Goal: Task Accomplishment & Management: Manage account settings

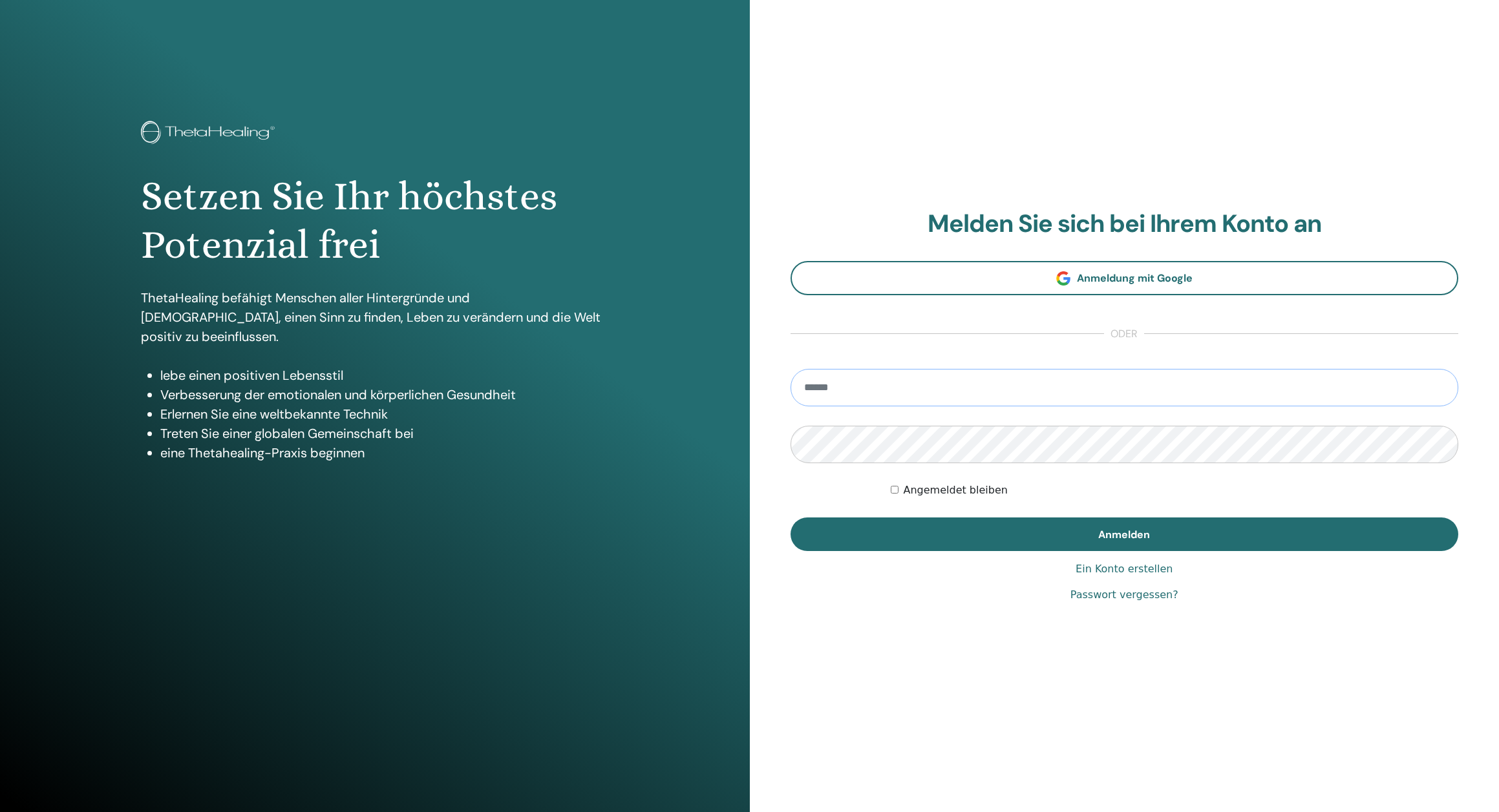
type input "**********"
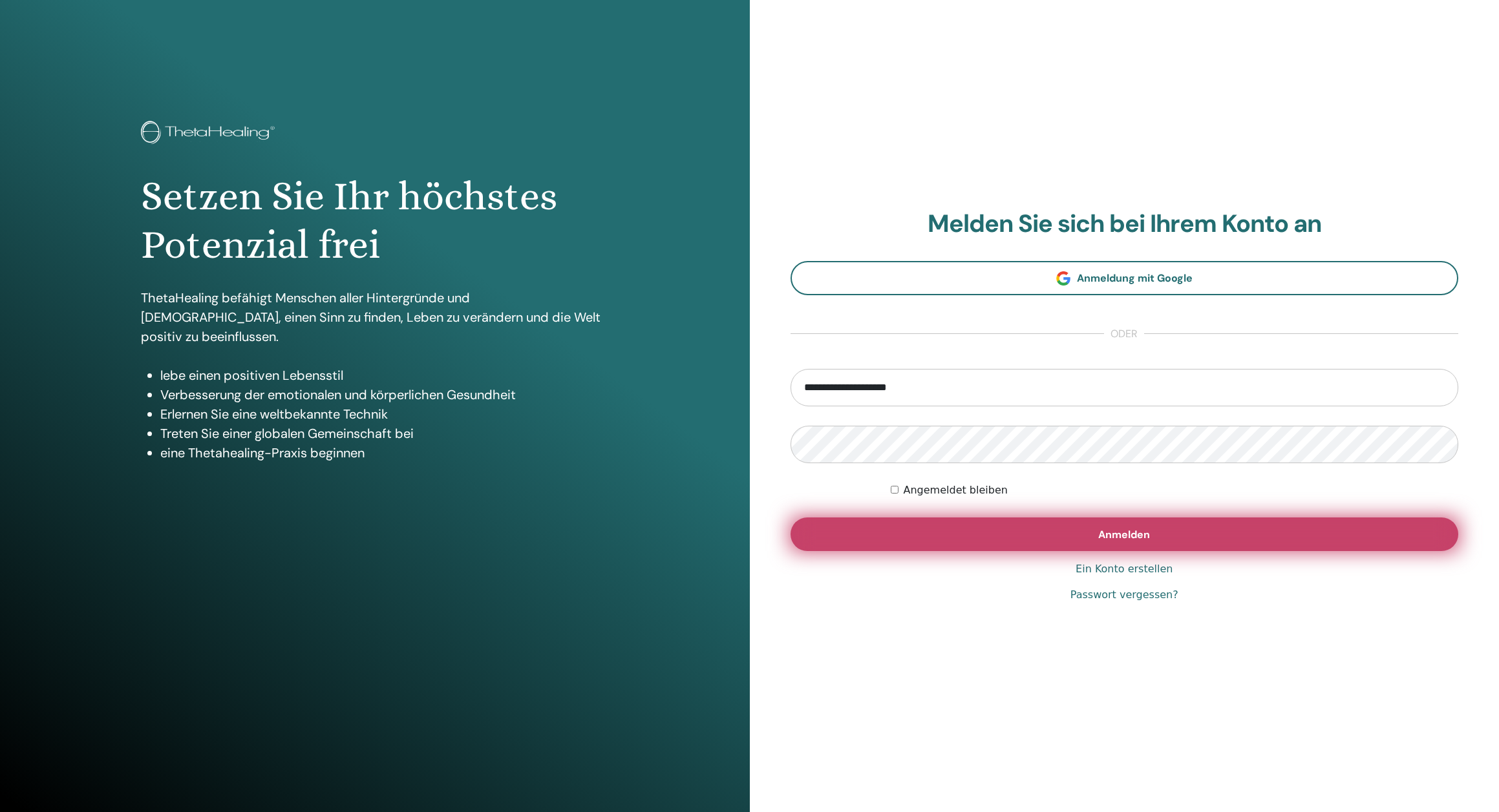
click at [984, 535] on button "Anmelden" at bounding box center [1124, 534] width 668 height 34
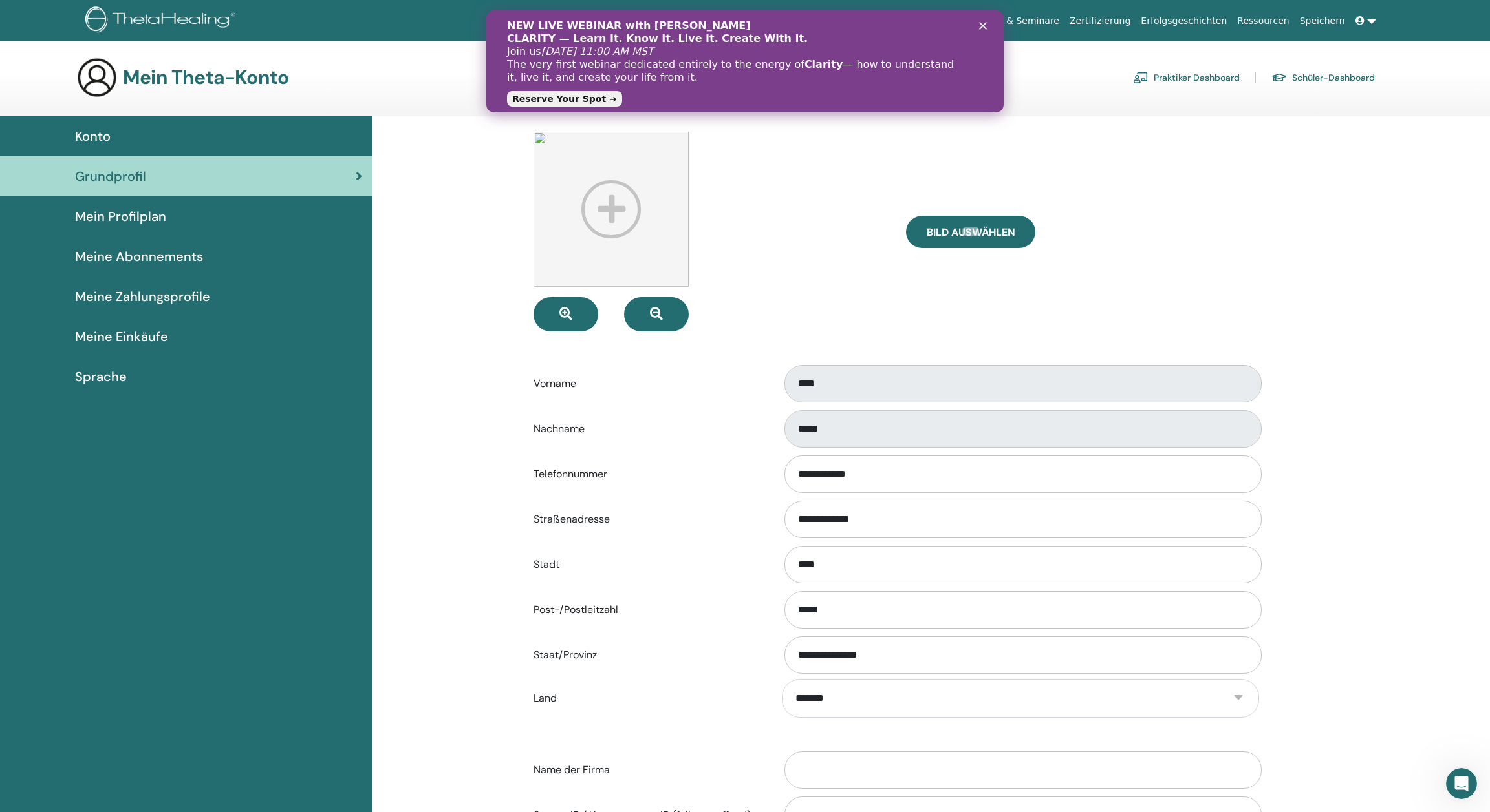
click at [94, 137] on span "Konto" at bounding box center [93, 136] width 35 height 19
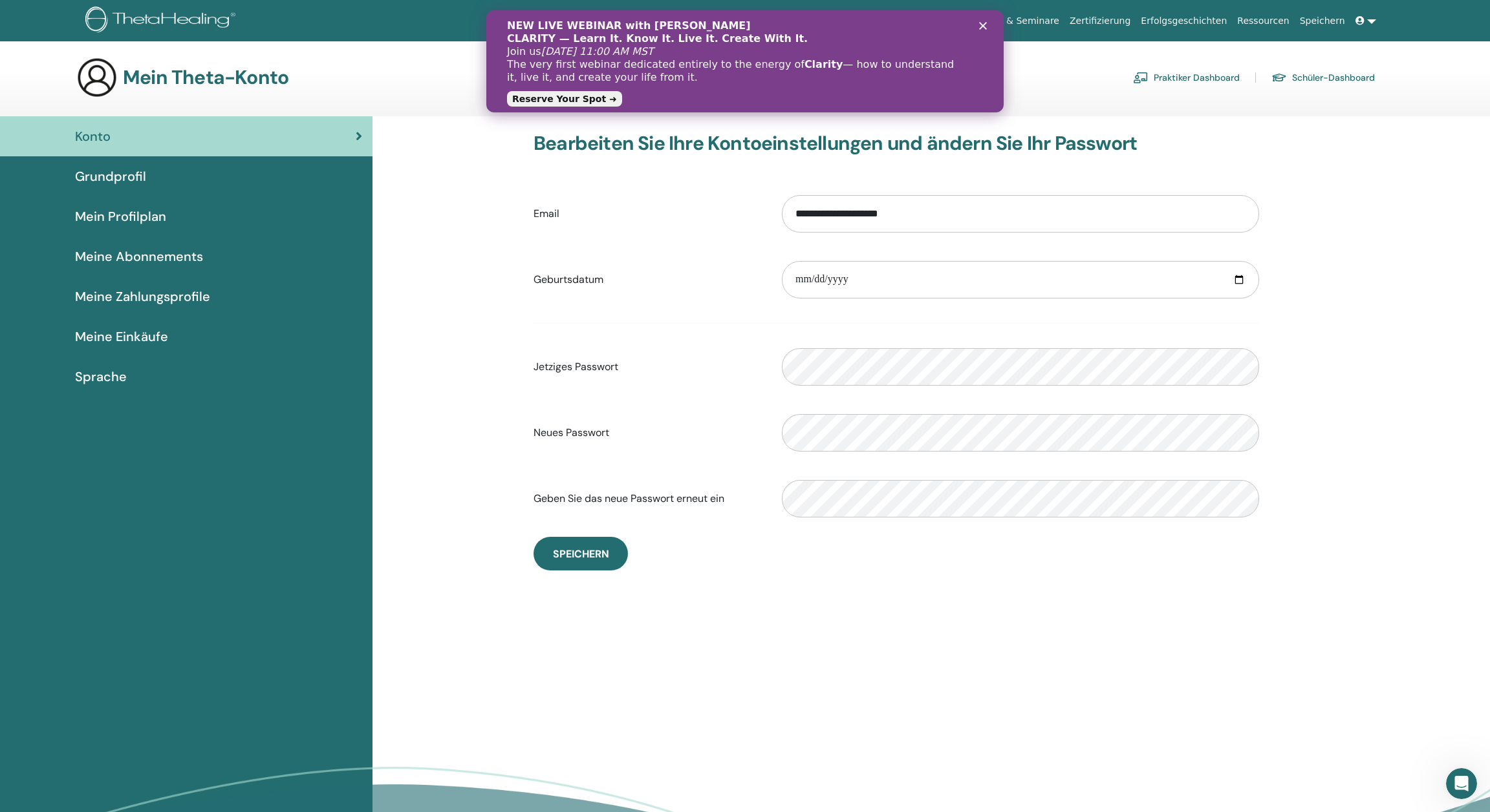
click at [123, 256] on span "Meine Abonnements" at bounding box center [139, 256] width 128 height 19
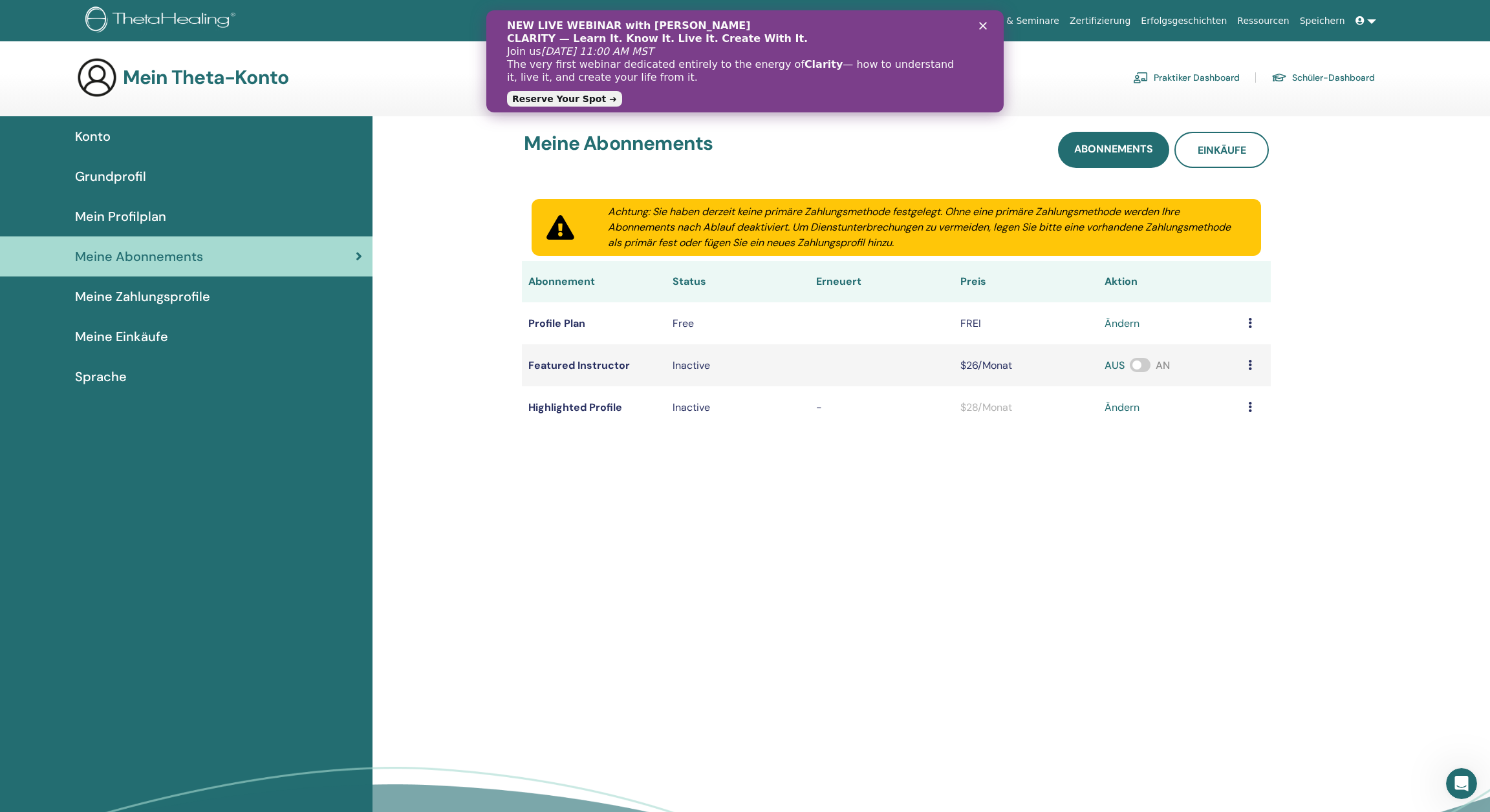
click at [124, 176] on span "Grundprofil" at bounding box center [110, 176] width 71 height 19
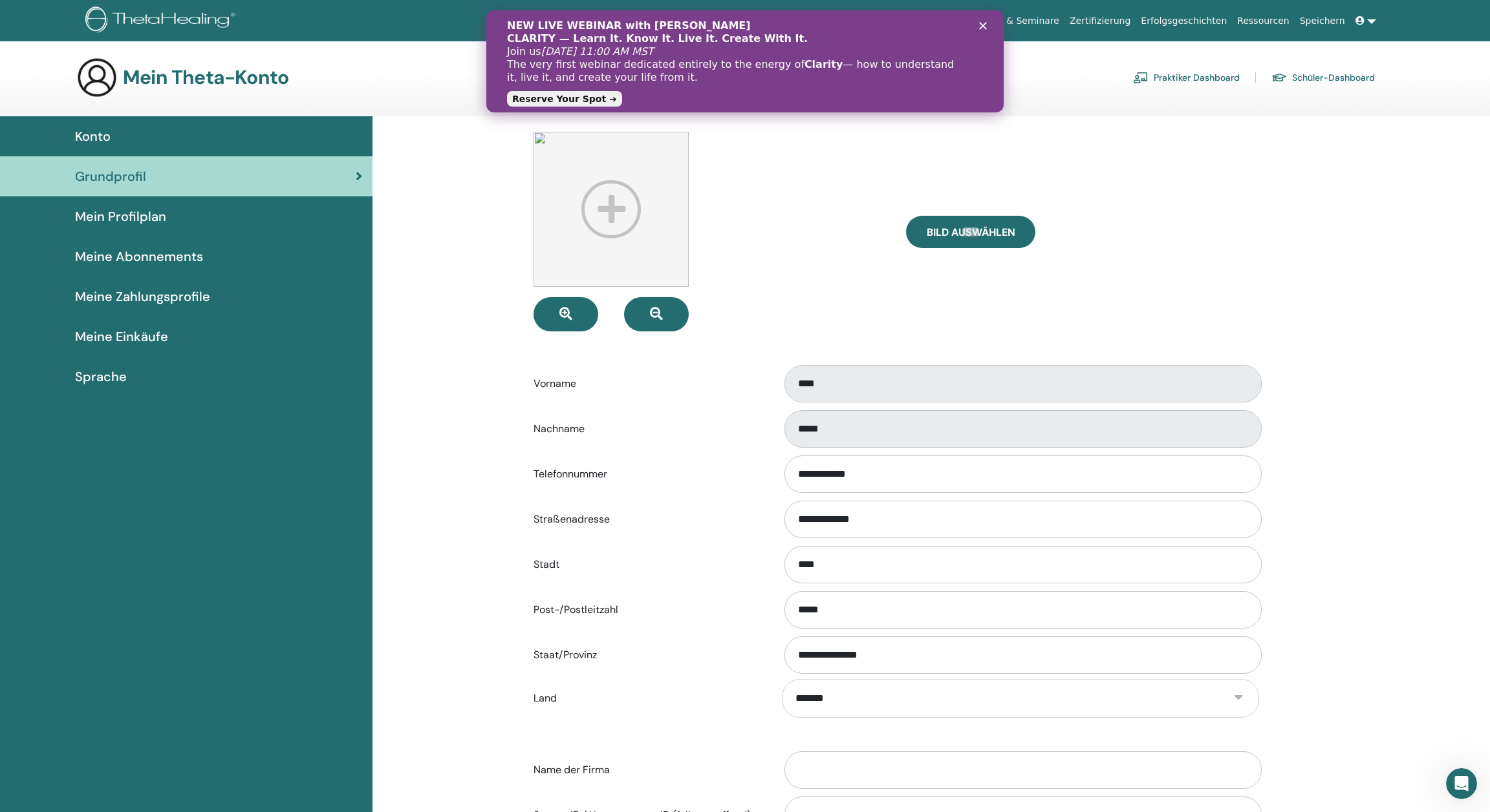
click at [128, 214] on span "Mein Profilplan" at bounding box center [121, 216] width 91 height 19
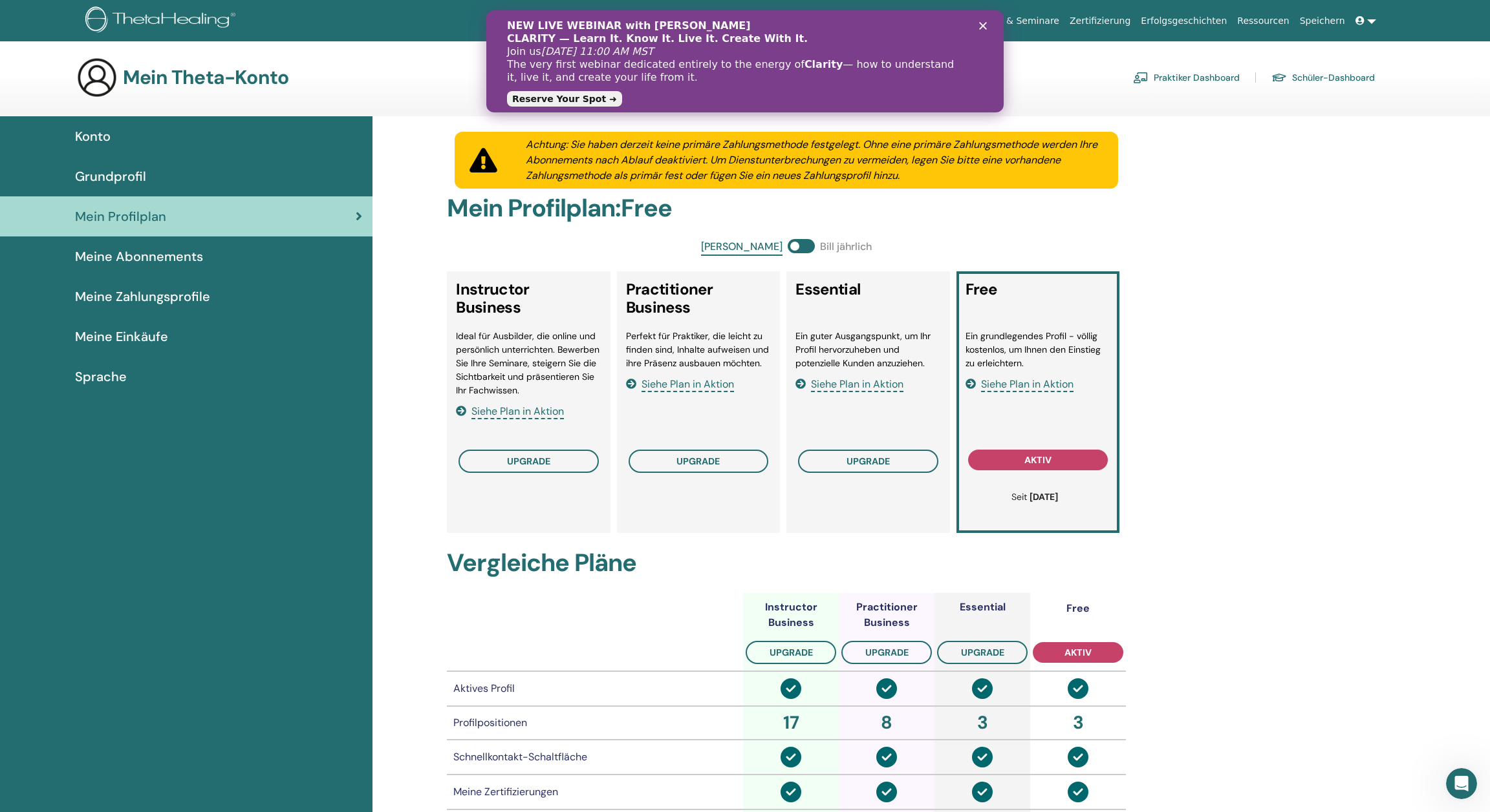
click at [1209, 78] on link "Praktiker Dashboard" at bounding box center [1186, 77] width 107 height 21
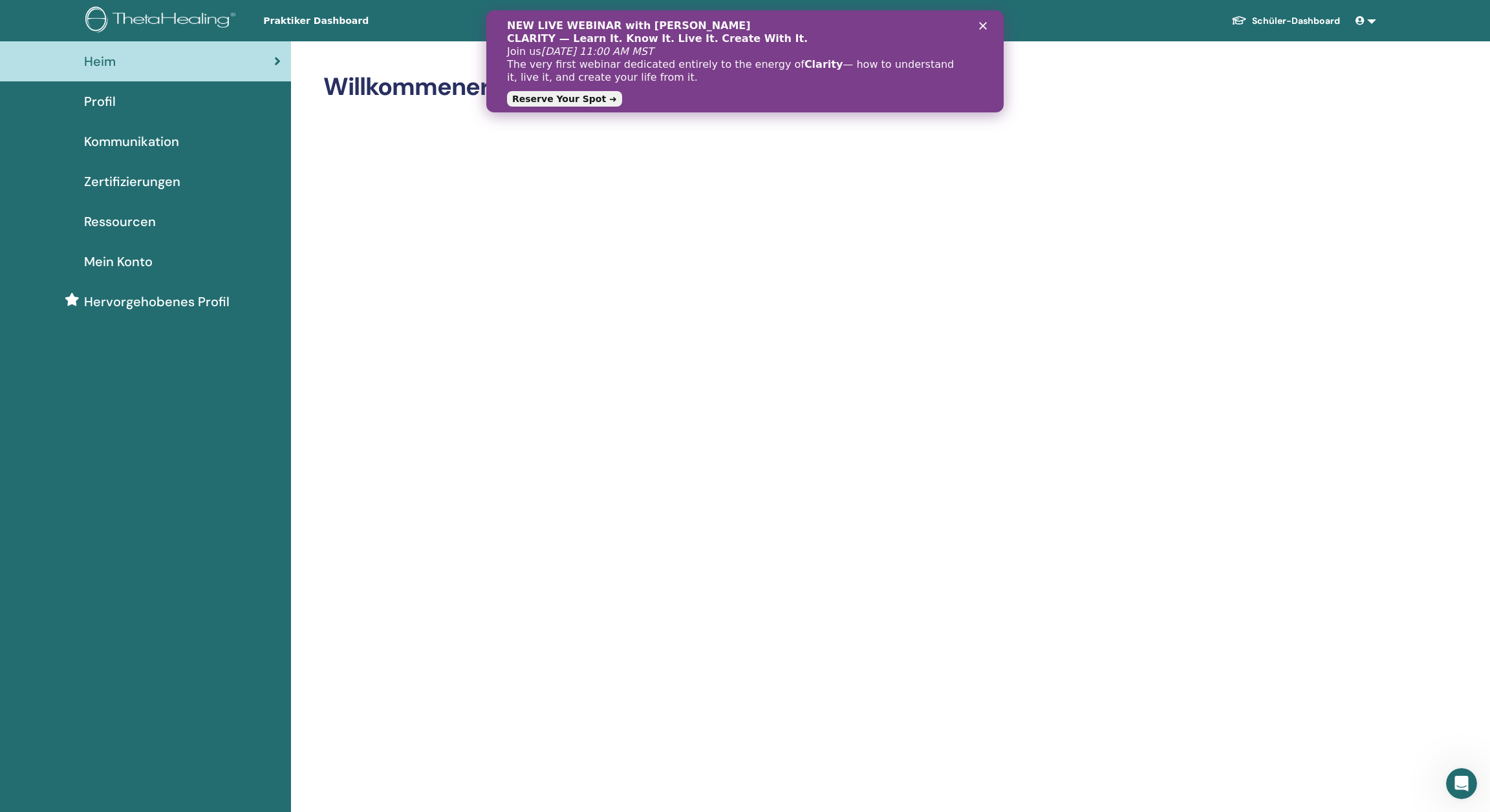
scroll to position [88, 0]
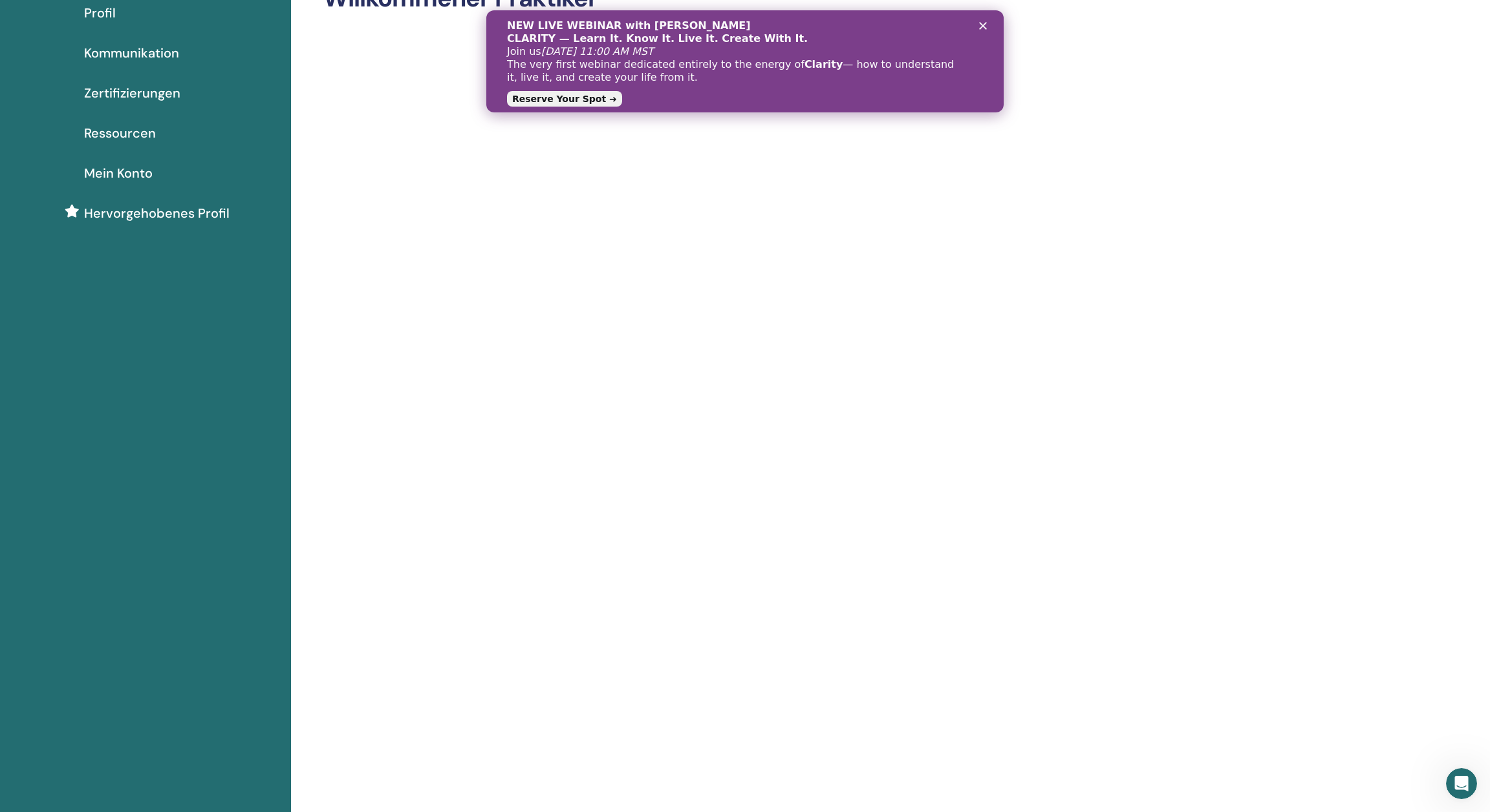
click at [137, 93] on span "Zertifizierungen" at bounding box center [132, 93] width 96 height 19
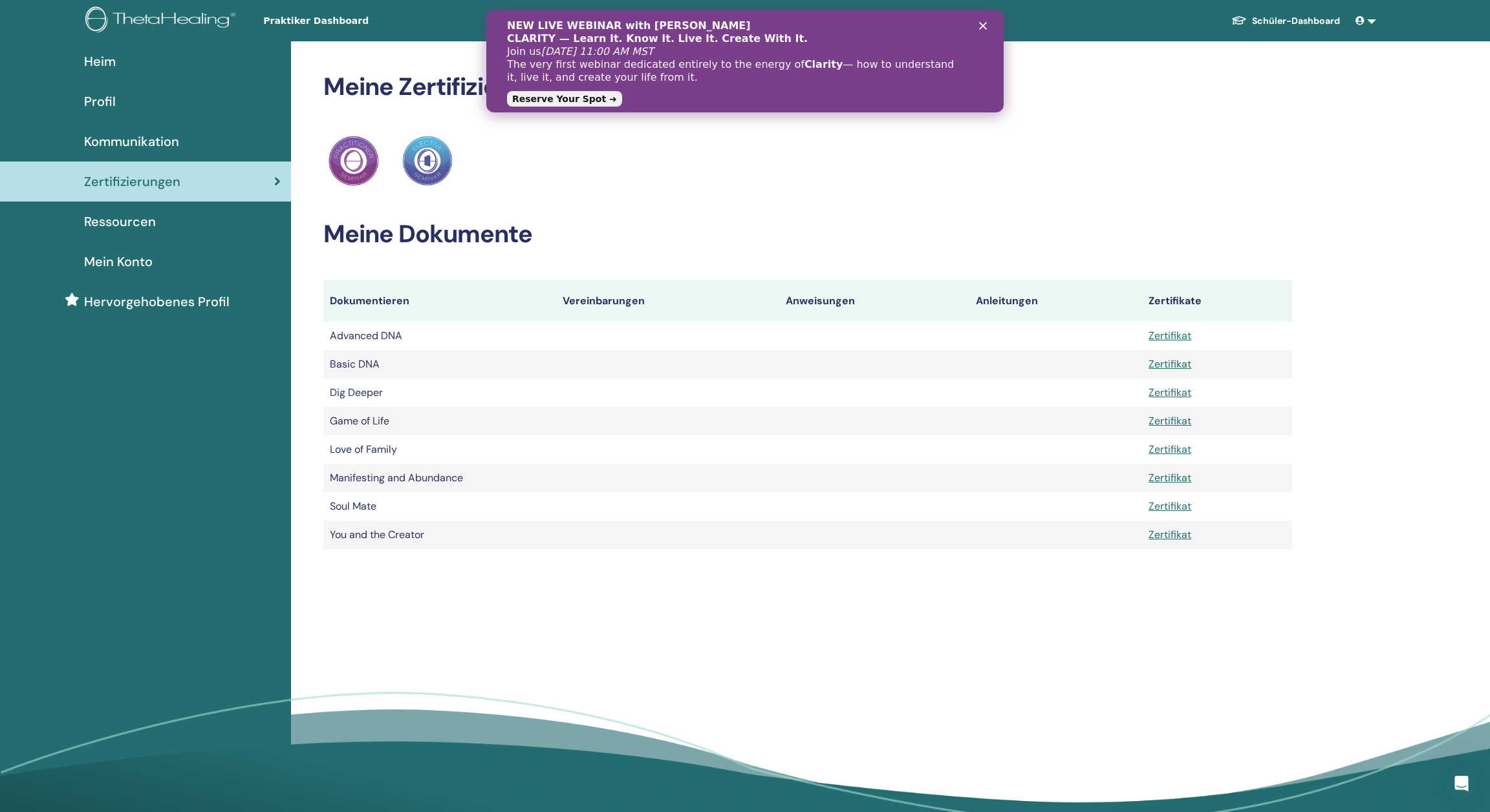
click at [1159, 447] on link "Zertifikat" at bounding box center [1169, 449] width 43 height 13
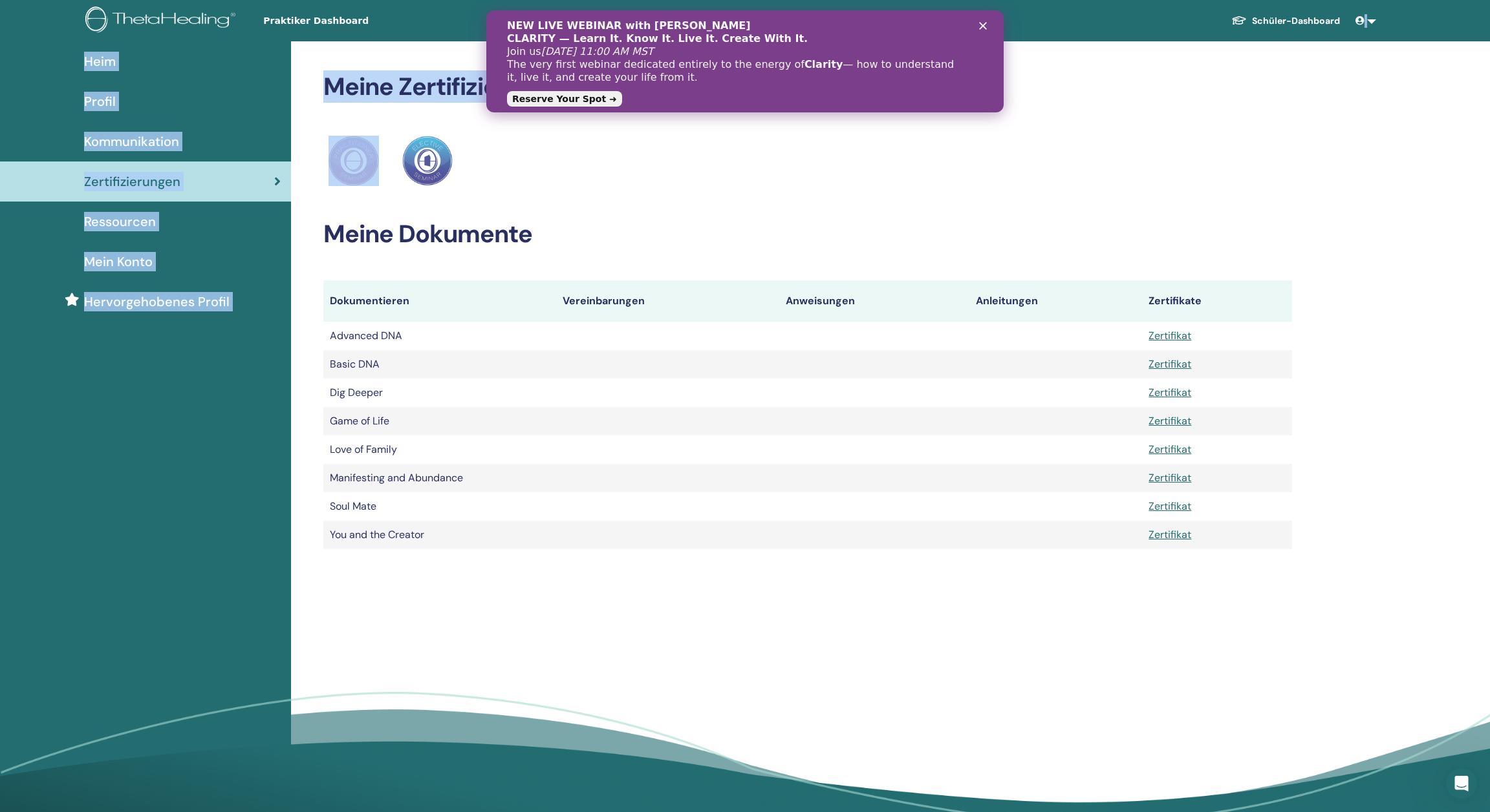
drag, startPoint x: 1176, startPoint y: 29, endPoint x: 1132, endPoint y: 113, distance: 94.8
click at [1132, 115] on body "Praktiker Dashboard [PERSON_NAME]-Dashboard AS [PERSON_NAME] Mein ThetaLearning…" at bounding box center [745, 406] width 1490 height 812
click at [1371, 19] on link at bounding box center [1365, 21] width 31 height 24
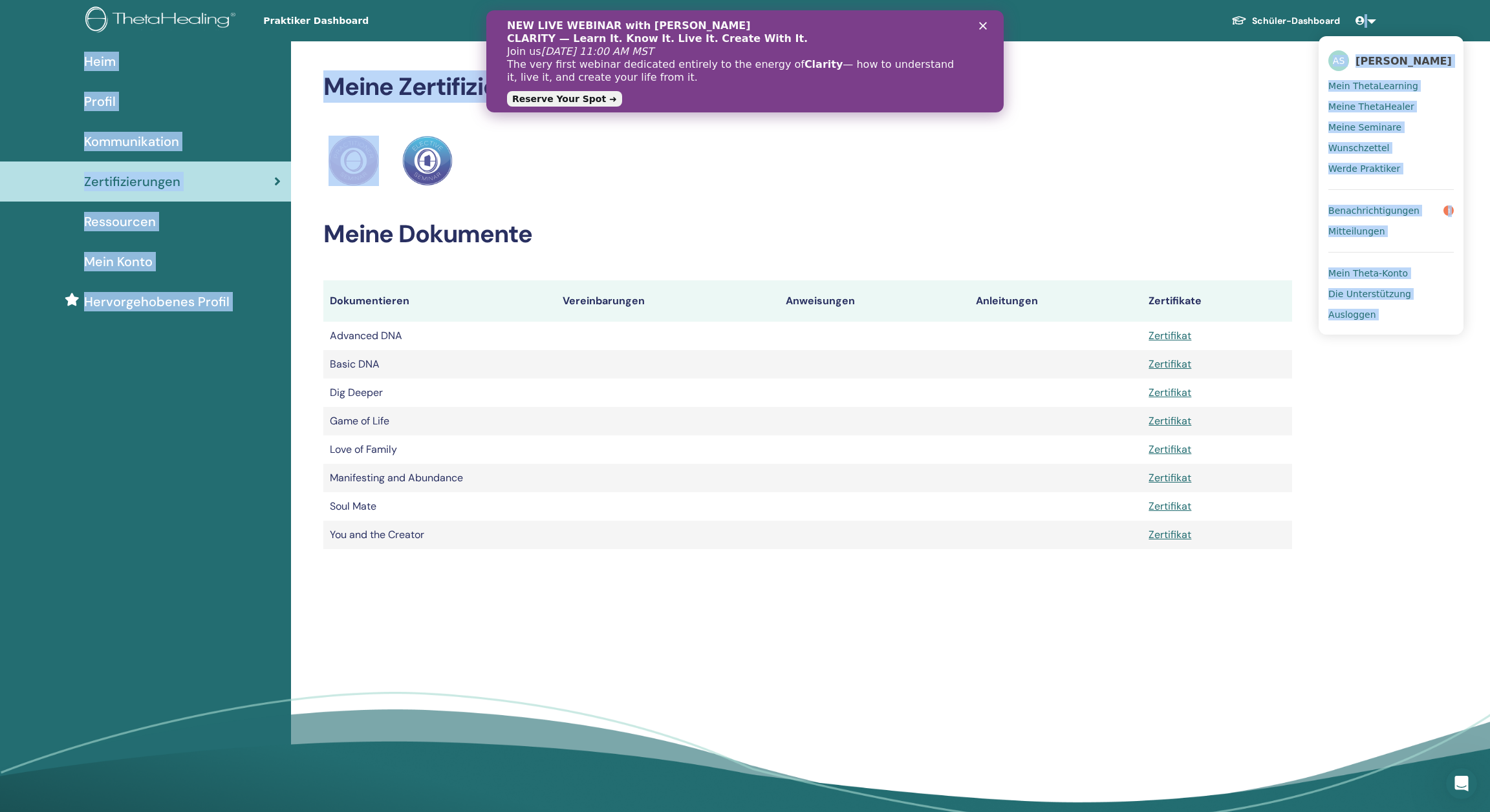
click at [1356, 316] on span "Ausloggen" at bounding box center [1352, 315] width 47 height 12
